Goal: Find specific page/section: Locate a particular part of the current website

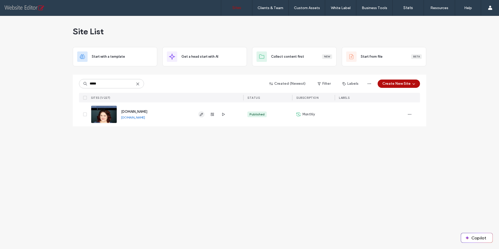
type input "*****"
click at [201, 115] on use "button" at bounding box center [201, 114] width 3 height 3
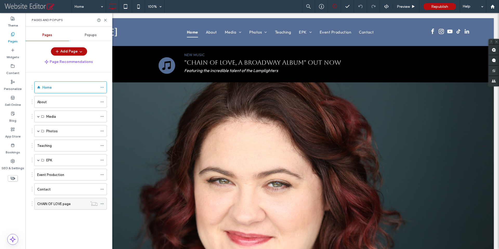
click at [65, 205] on label "CHAIN OF LOVE page" at bounding box center [54, 203] width 34 height 9
click at [105, 20] on use at bounding box center [105, 20] width 2 height 2
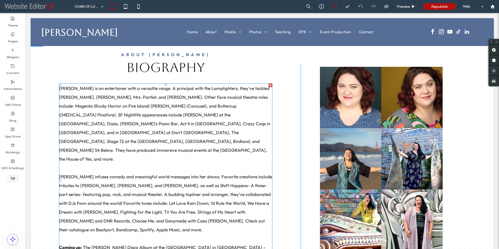
scroll to position [238, 0]
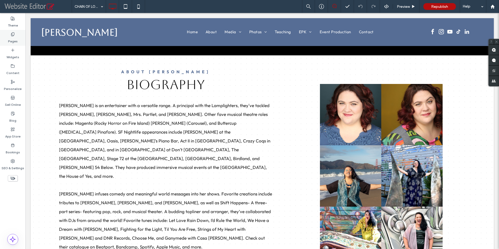
click at [9, 36] on label "Pages" at bounding box center [13, 39] width 10 height 7
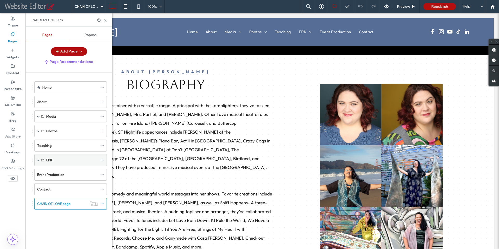
click at [38, 161] on span at bounding box center [38, 160] width 3 height 3
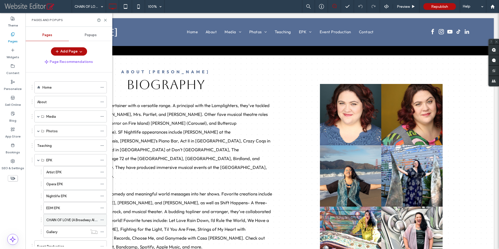
click at [63, 219] on label "CHAIN OF LOVE (A Broadway Album)" at bounding box center [74, 219] width 56 height 9
click at [105, 19] on icon at bounding box center [105, 20] width 4 height 4
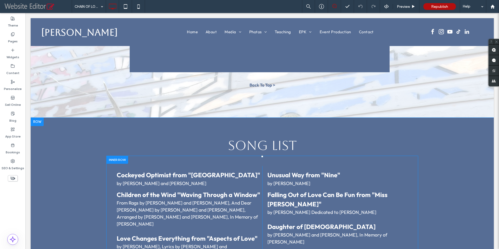
scroll to position [1051, 0]
